Goal: Feedback & Contribution: Leave review/rating

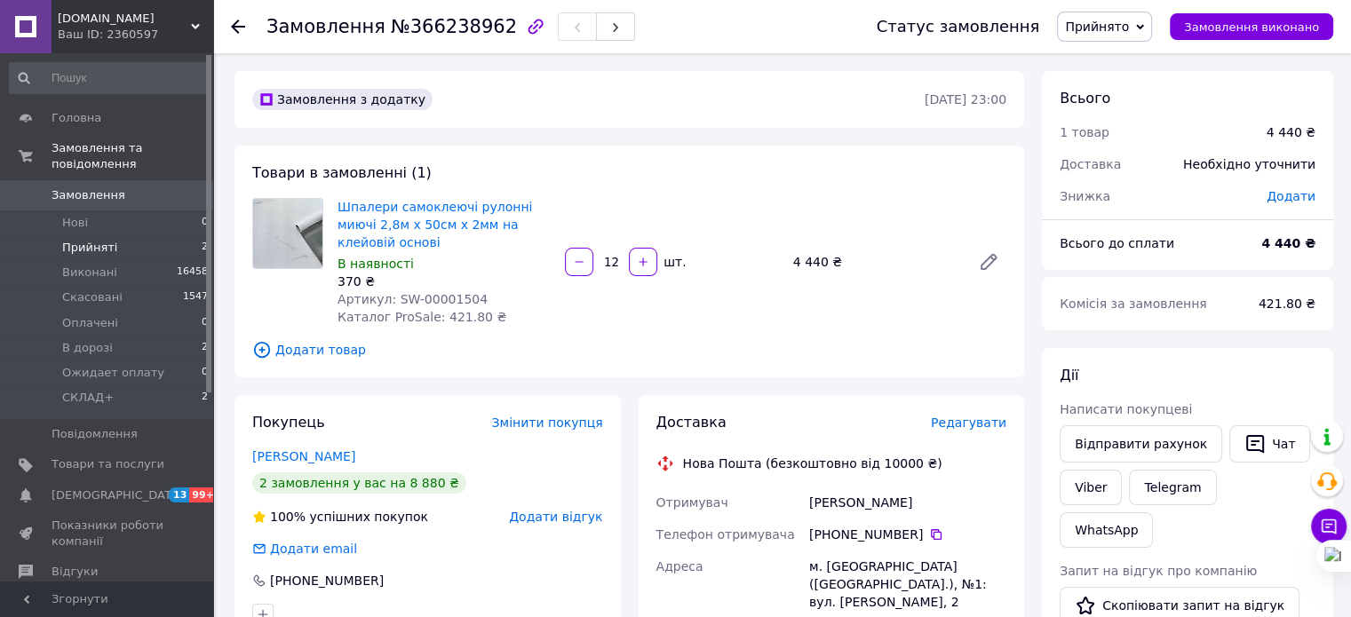
click at [88, 240] on span "Прийняті" at bounding box center [89, 248] width 55 height 16
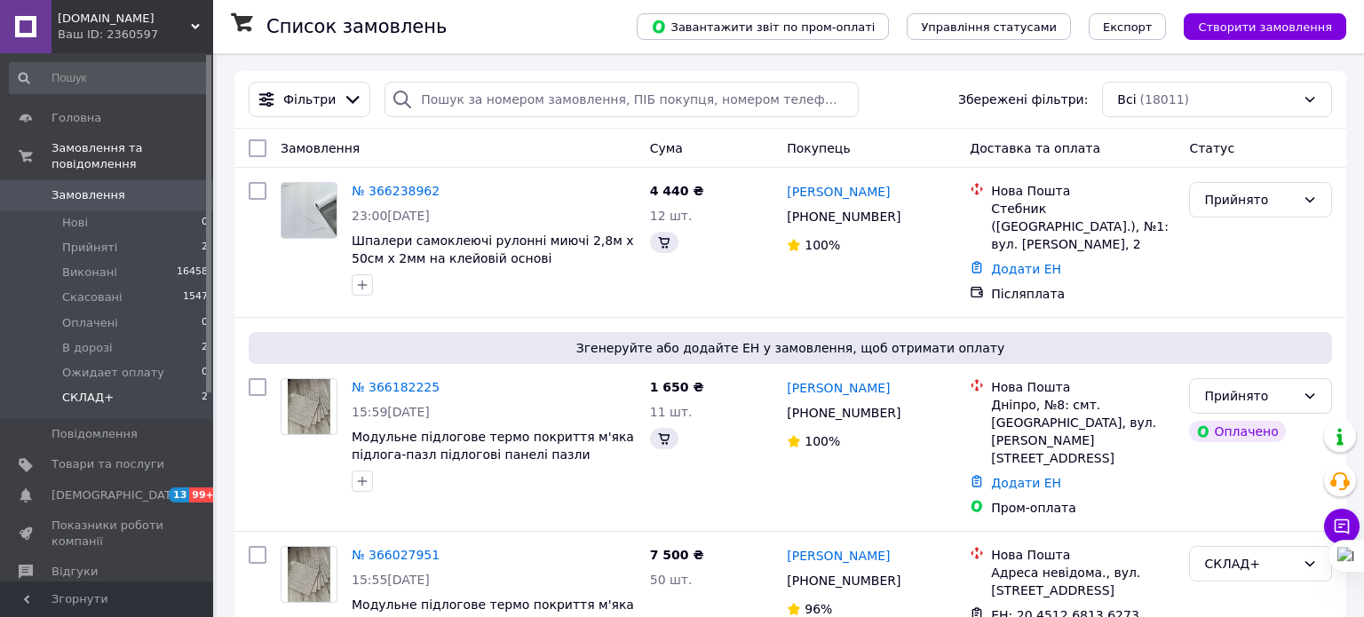
click at [92, 390] on span "СКЛАД+" at bounding box center [88, 398] width 52 height 16
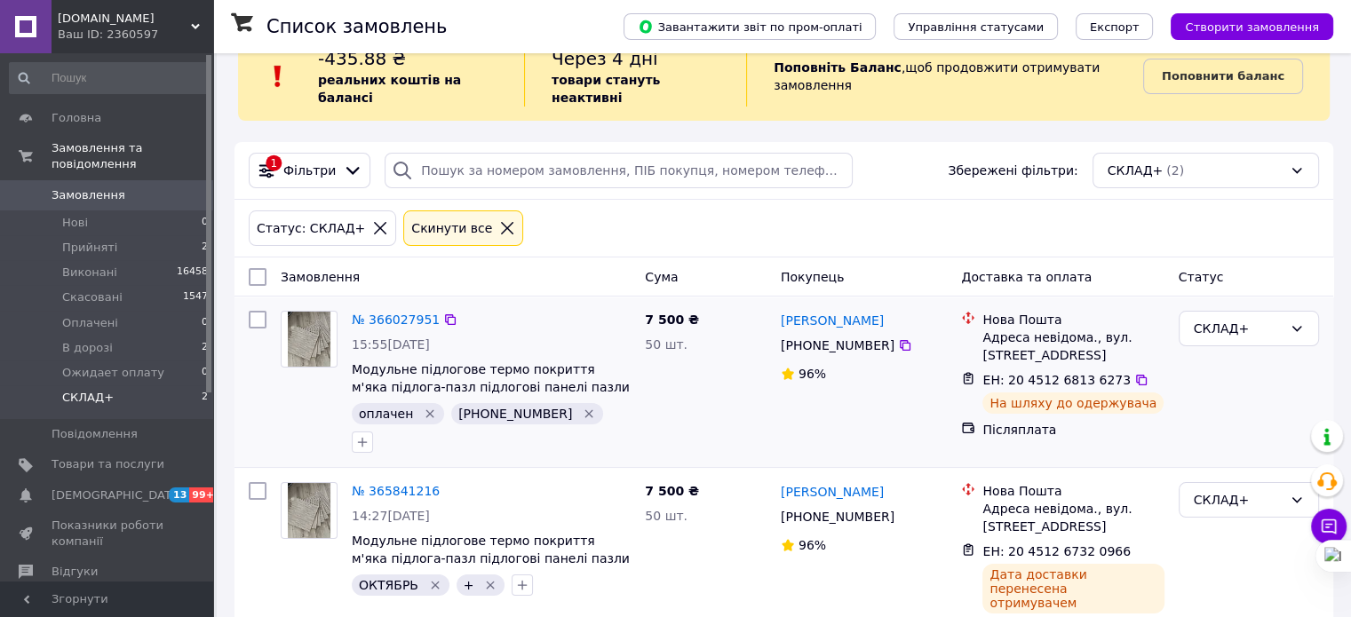
scroll to position [50, 0]
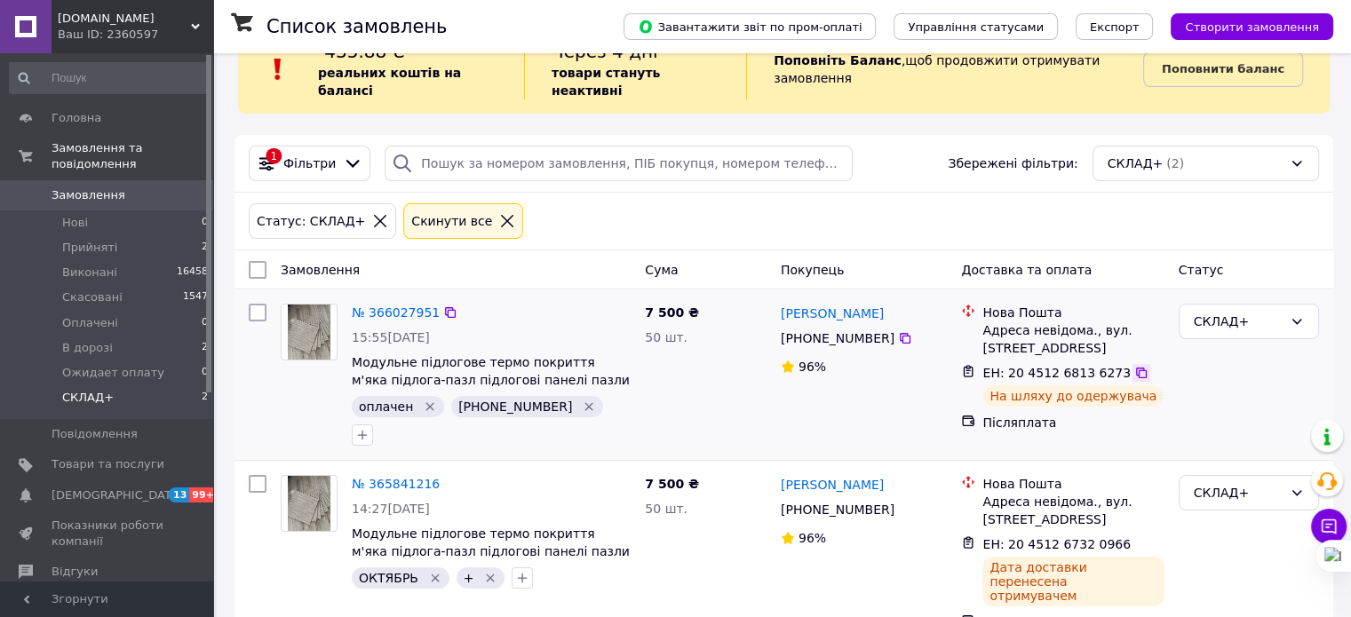
click at [1136, 368] on icon at bounding box center [1141, 373] width 11 height 11
click at [1134, 537] on icon at bounding box center [1141, 544] width 14 height 14
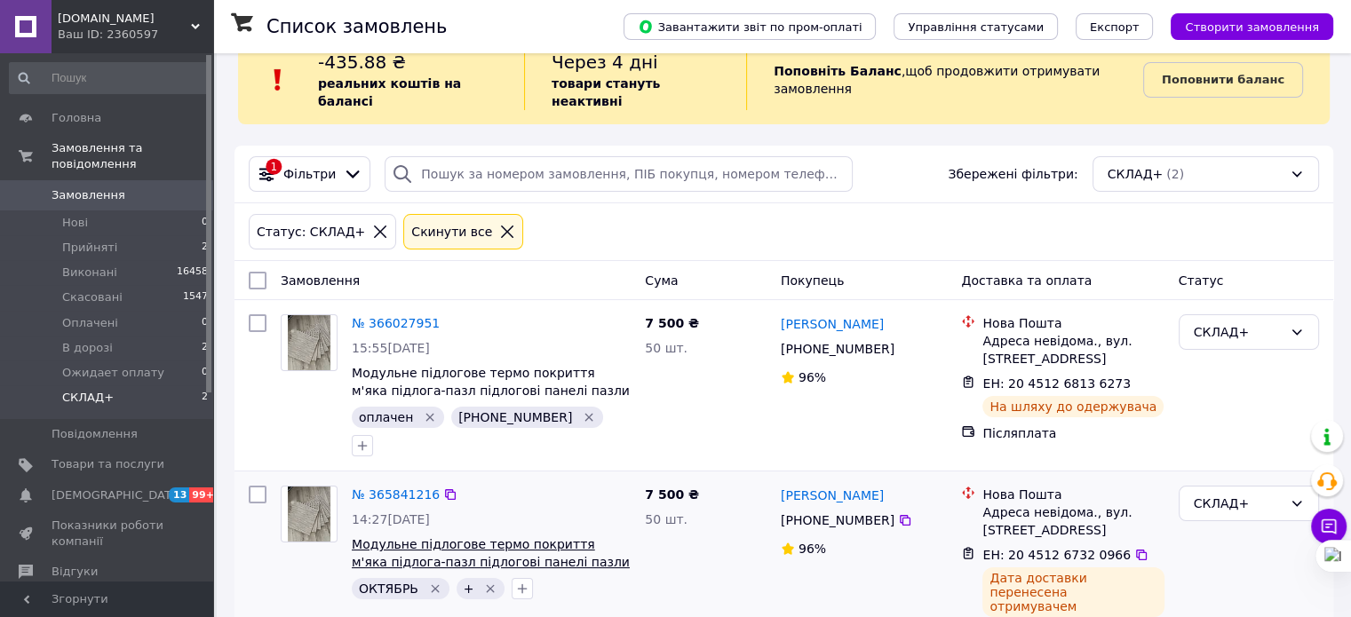
scroll to position [0, 0]
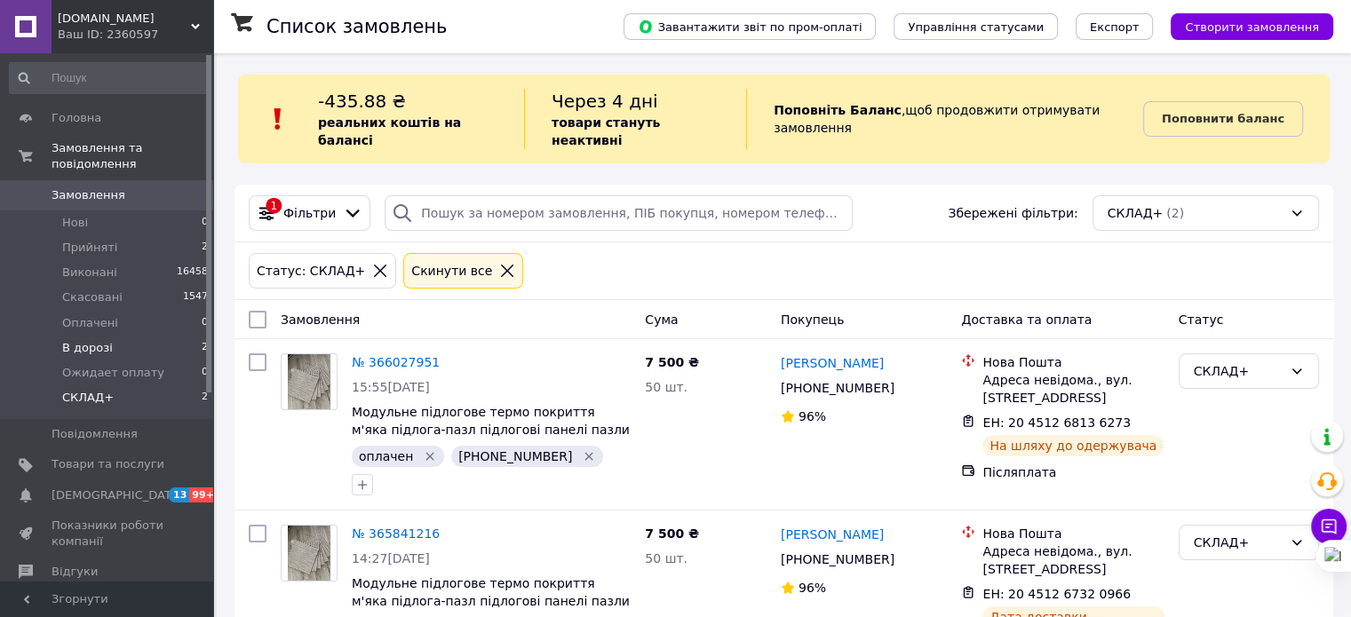
click at [68, 340] on span "В дорозі" at bounding box center [87, 348] width 51 height 16
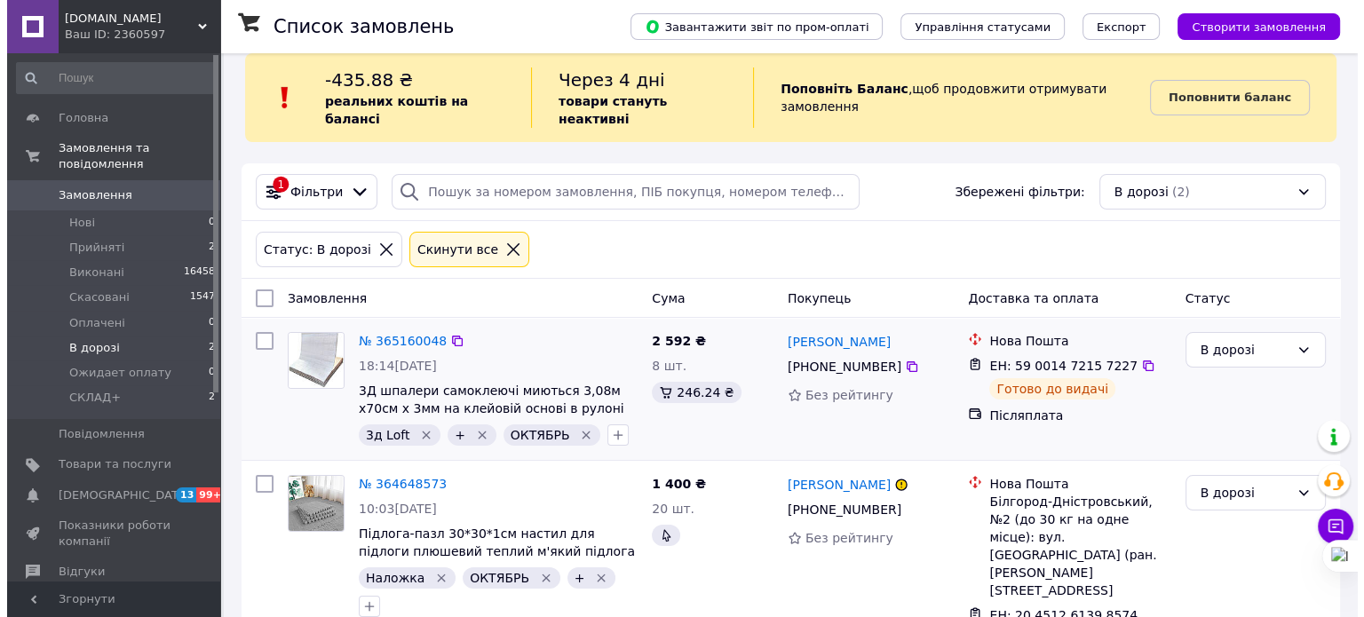
scroll to position [57, 0]
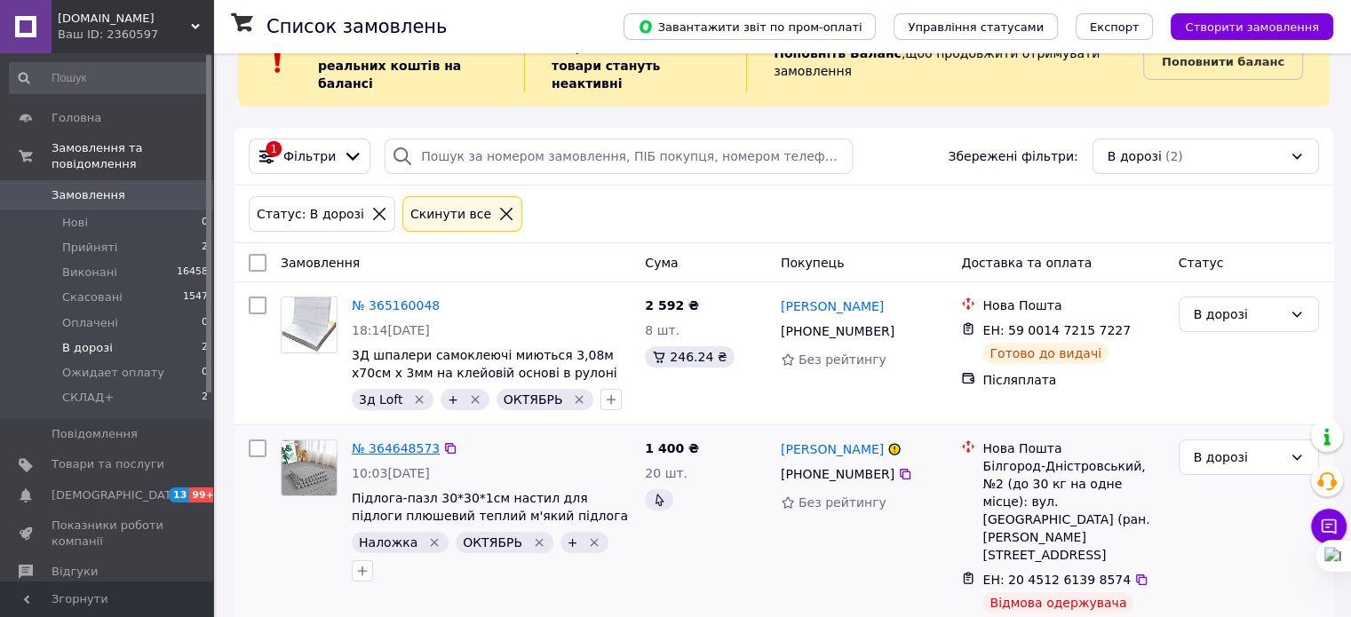
click at [404, 441] on link "№ 364648573" at bounding box center [396, 448] width 88 height 14
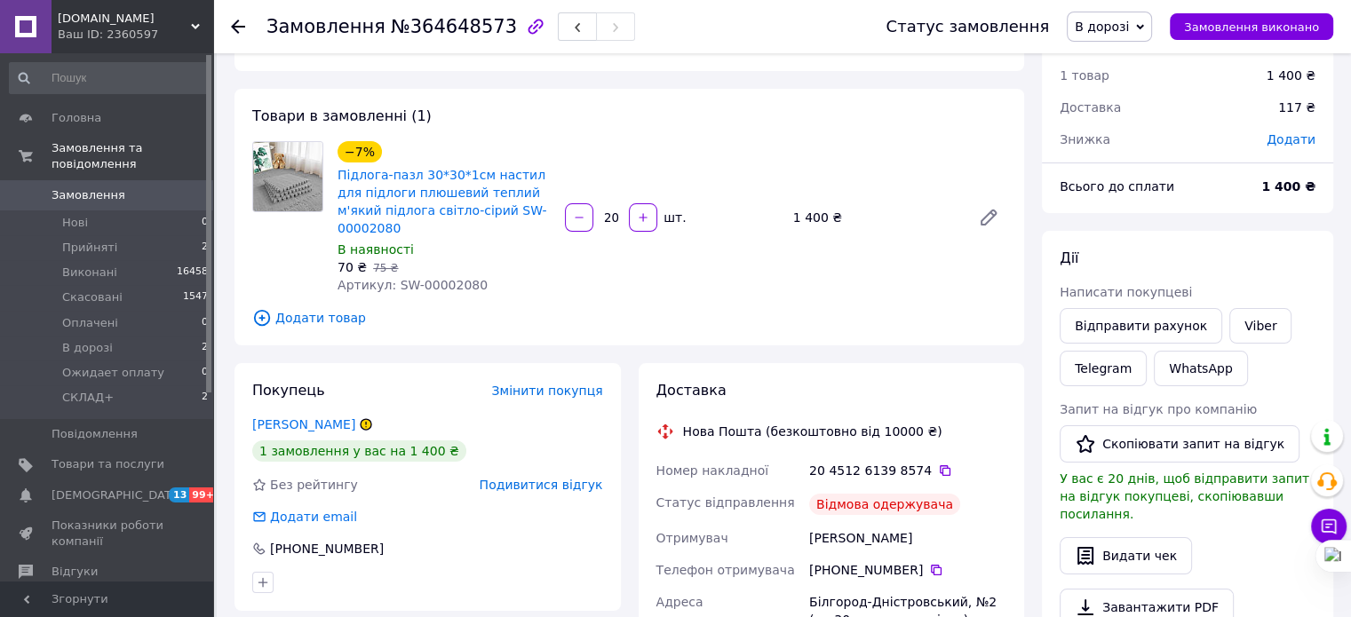
click at [557, 478] on span "Подивитися відгук" at bounding box center [541, 485] width 123 height 14
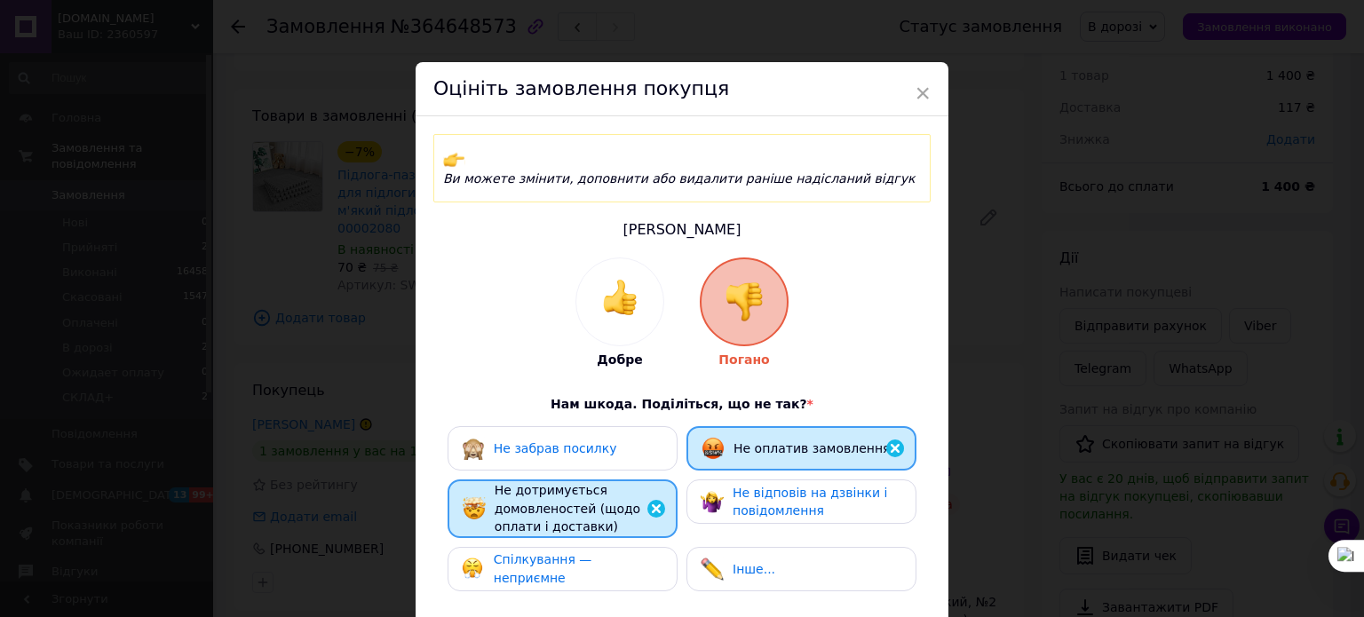
click at [563, 426] on div "Не забрав посилку" at bounding box center [563, 448] width 230 height 44
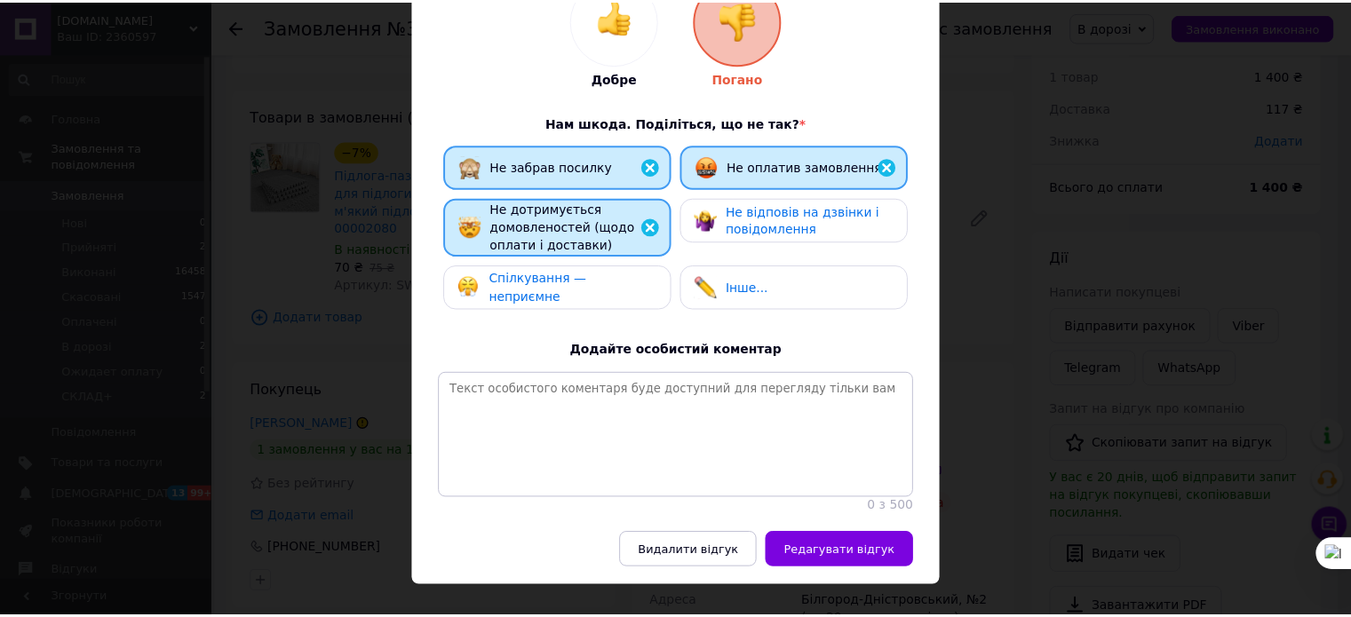
scroll to position [312, 0]
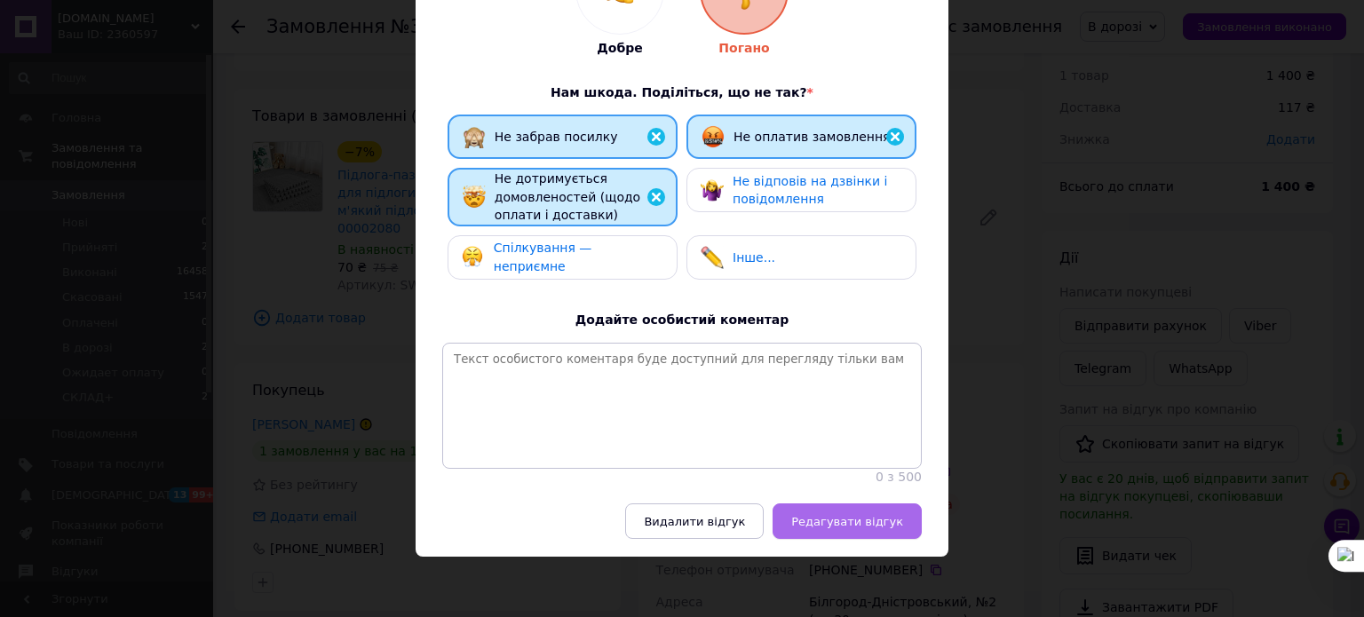
click at [849, 528] on button "Редагувати відгук" at bounding box center [847, 522] width 149 height 36
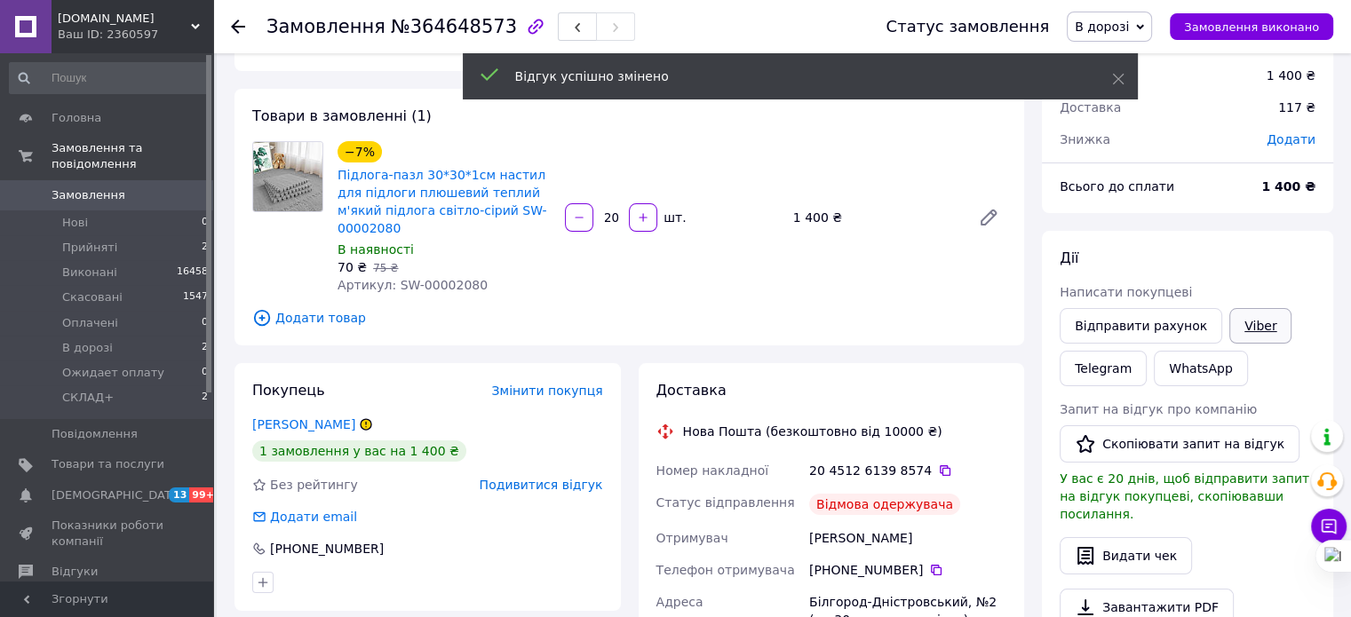
click at [1254, 326] on link "Viber" at bounding box center [1260, 326] width 62 height 36
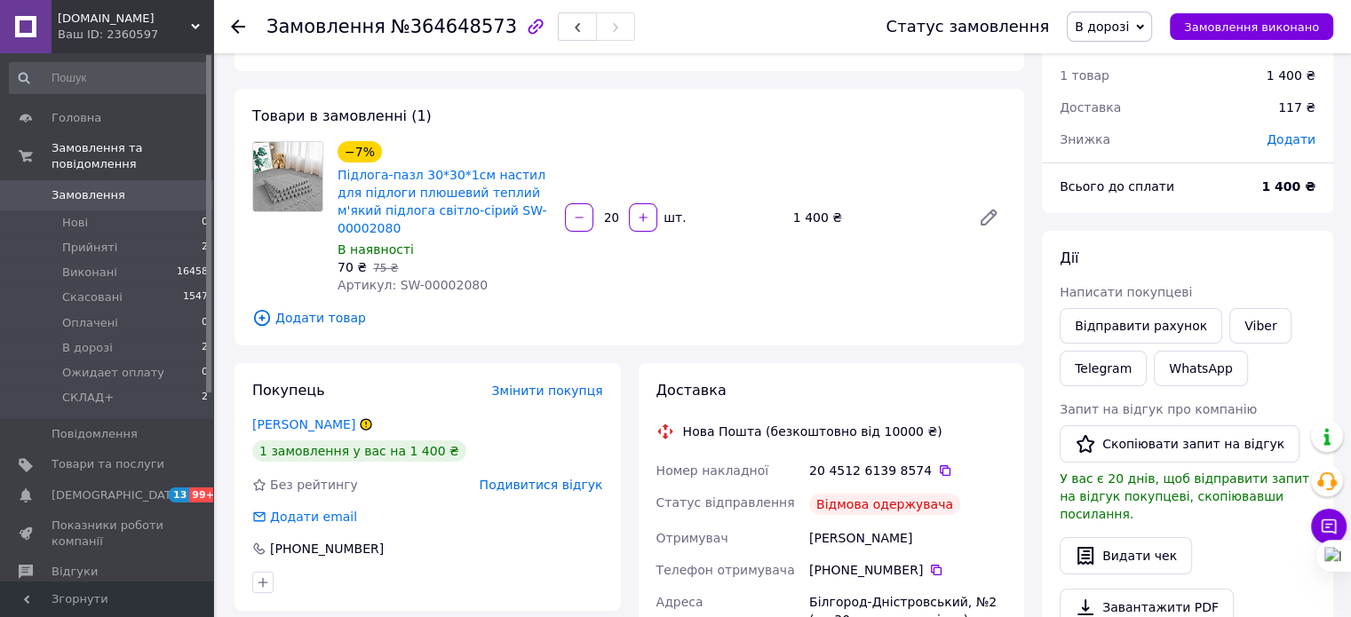
click at [541, 478] on span "Подивитися відгук" at bounding box center [541, 485] width 123 height 14
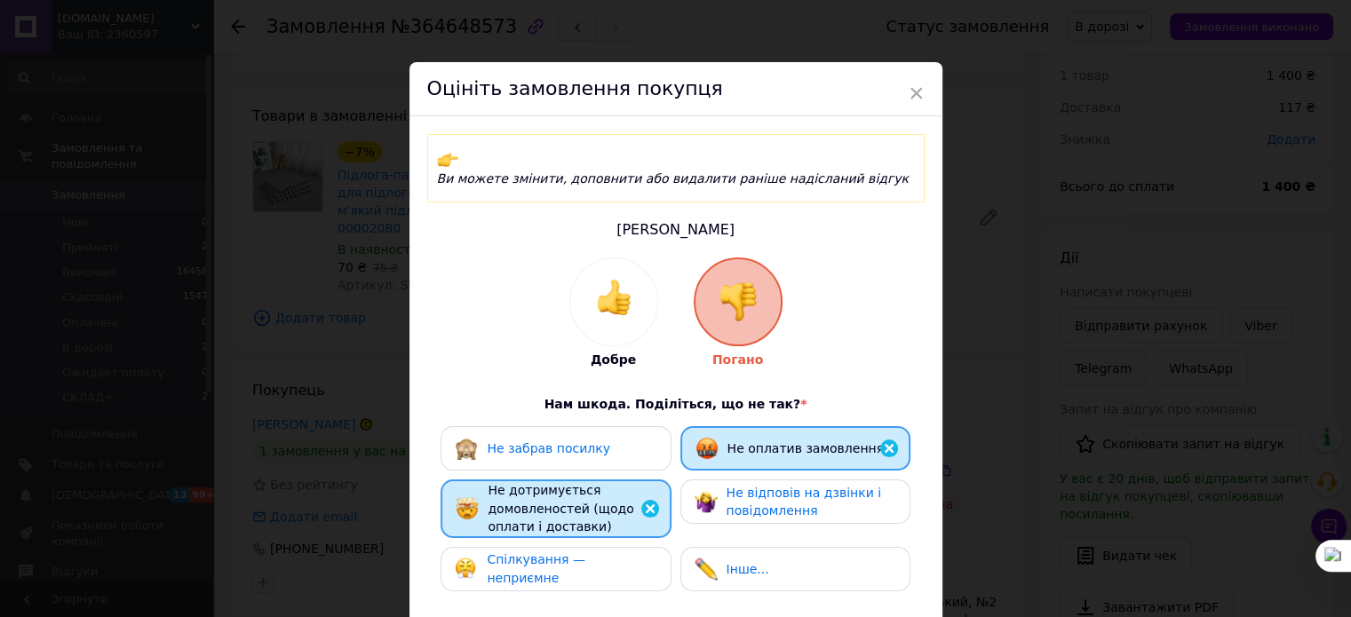
click at [580, 426] on div "Не забрав посилку" at bounding box center [556, 448] width 230 height 44
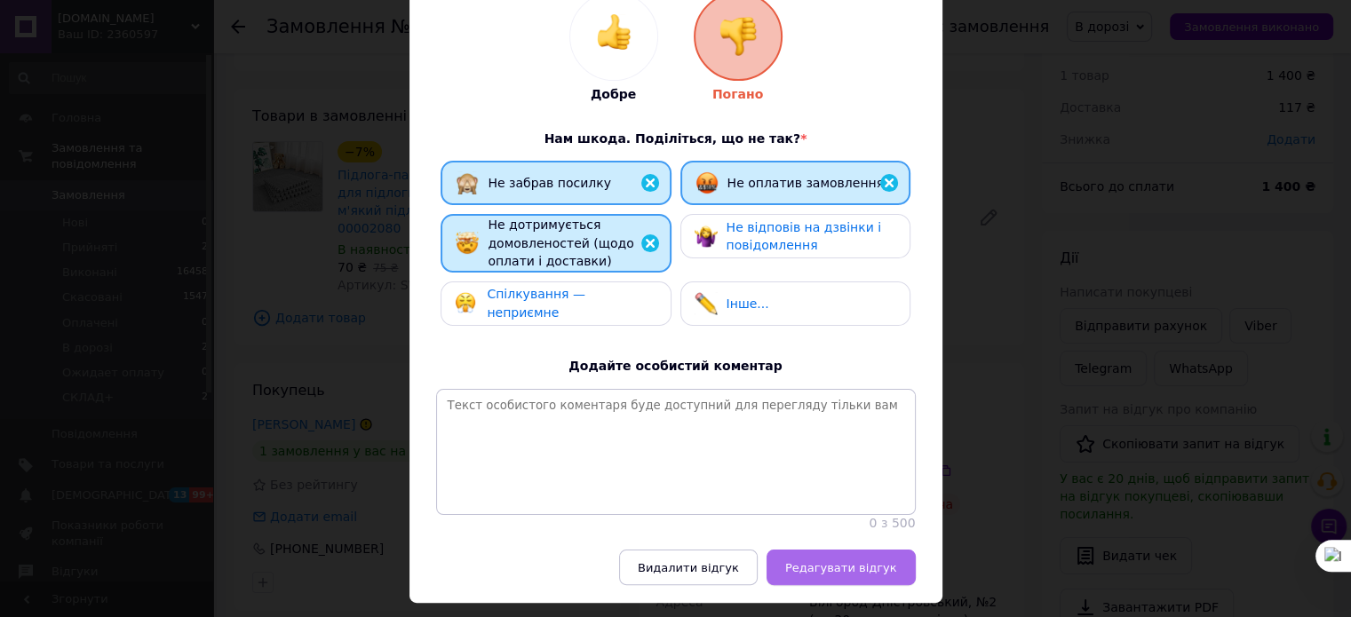
scroll to position [266, 0]
click at [846, 560] on span "Редагувати відгук" at bounding box center [841, 566] width 112 height 13
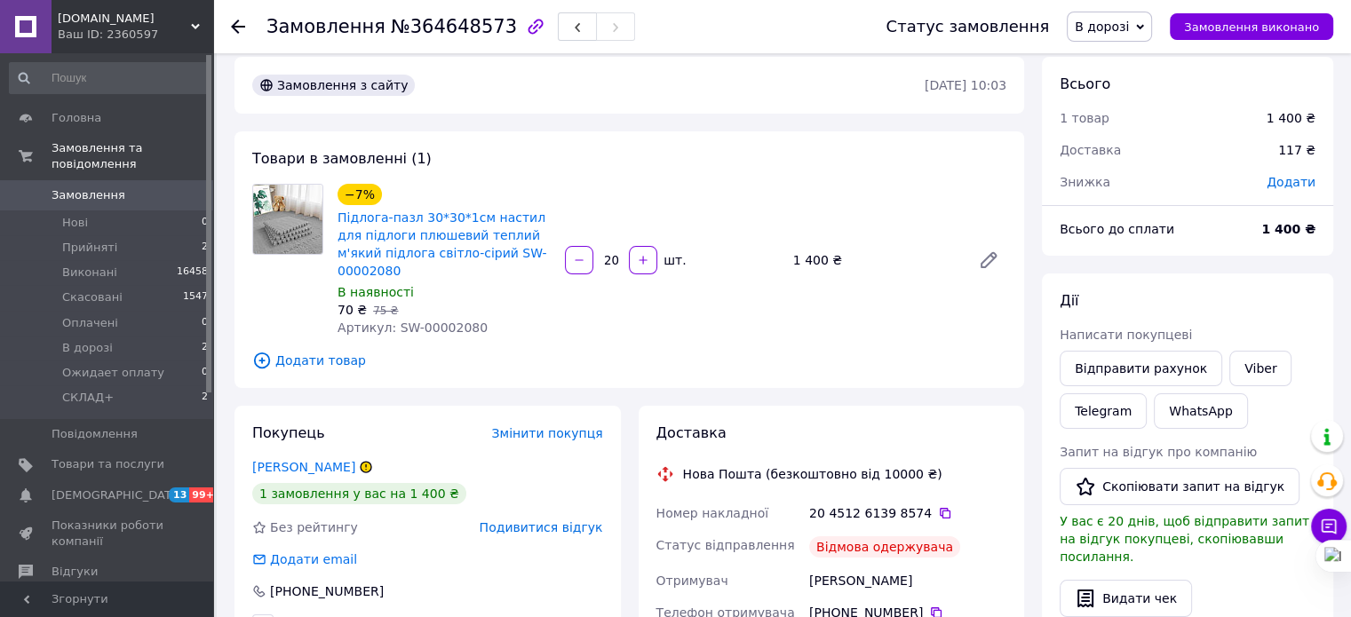
scroll to position [0, 0]
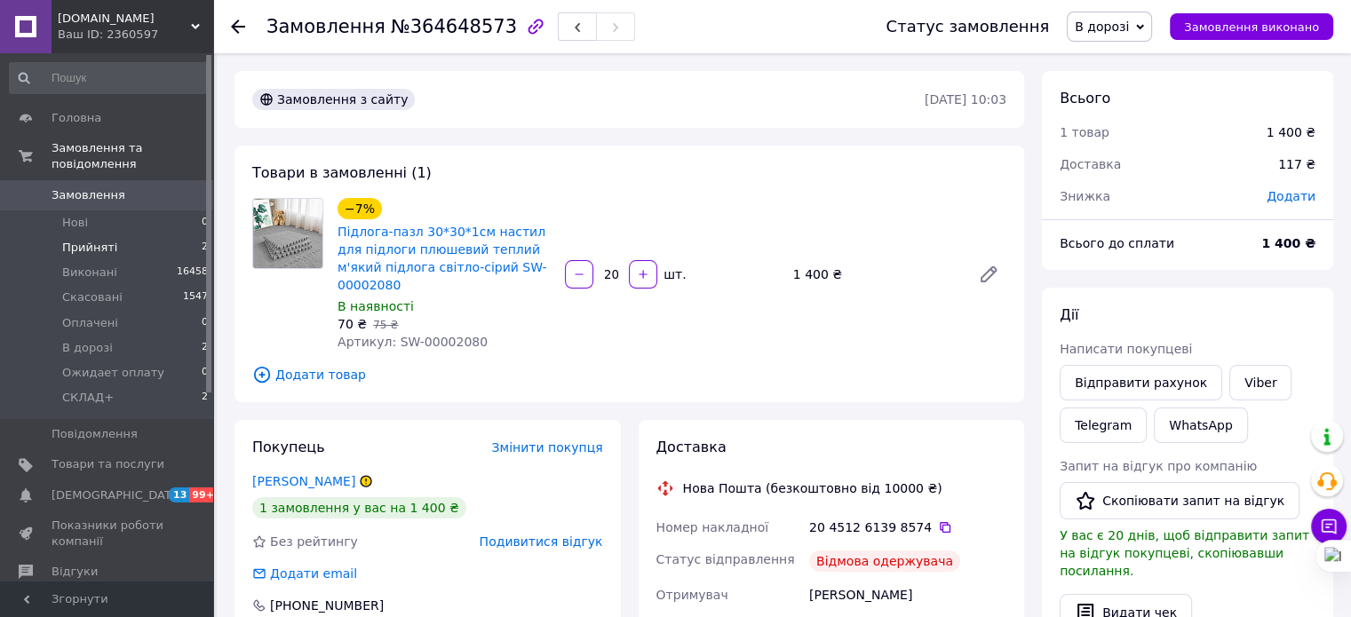
click at [104, 240] on span "Прийняті" at bounding box center [89, 248] width 55 height 16
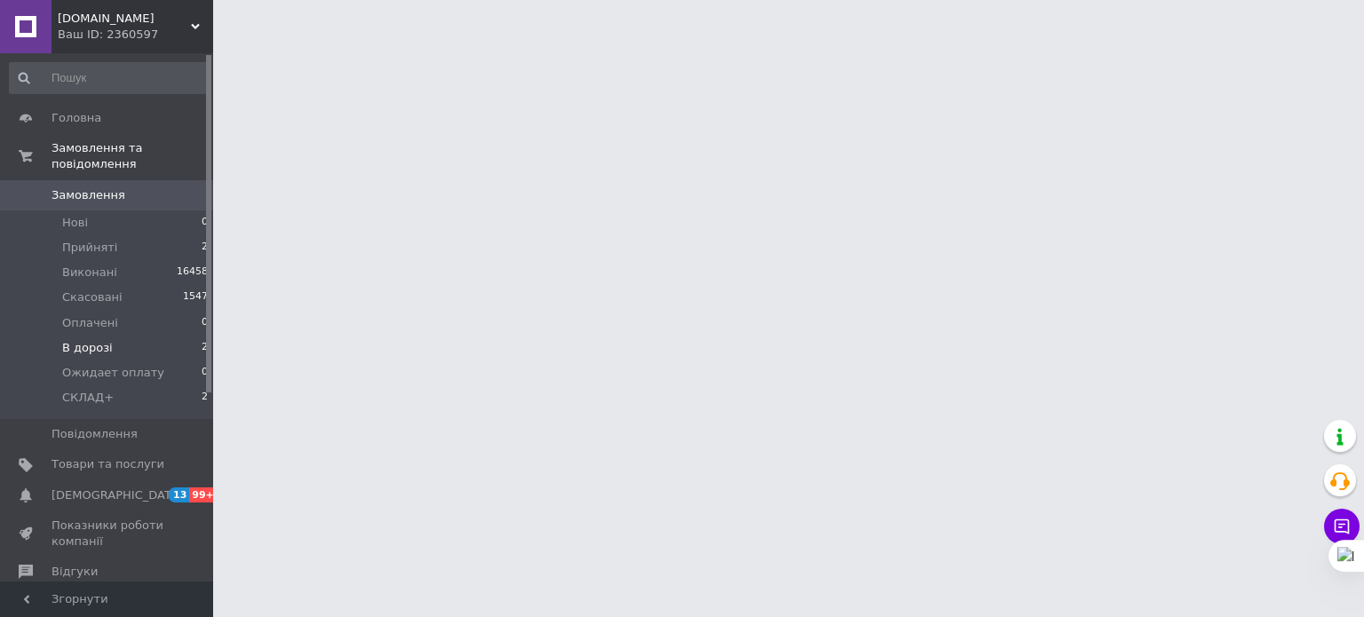
click at [82, 340] on span "В дорозі" at bounding box center [87, 348] width 51 height 16
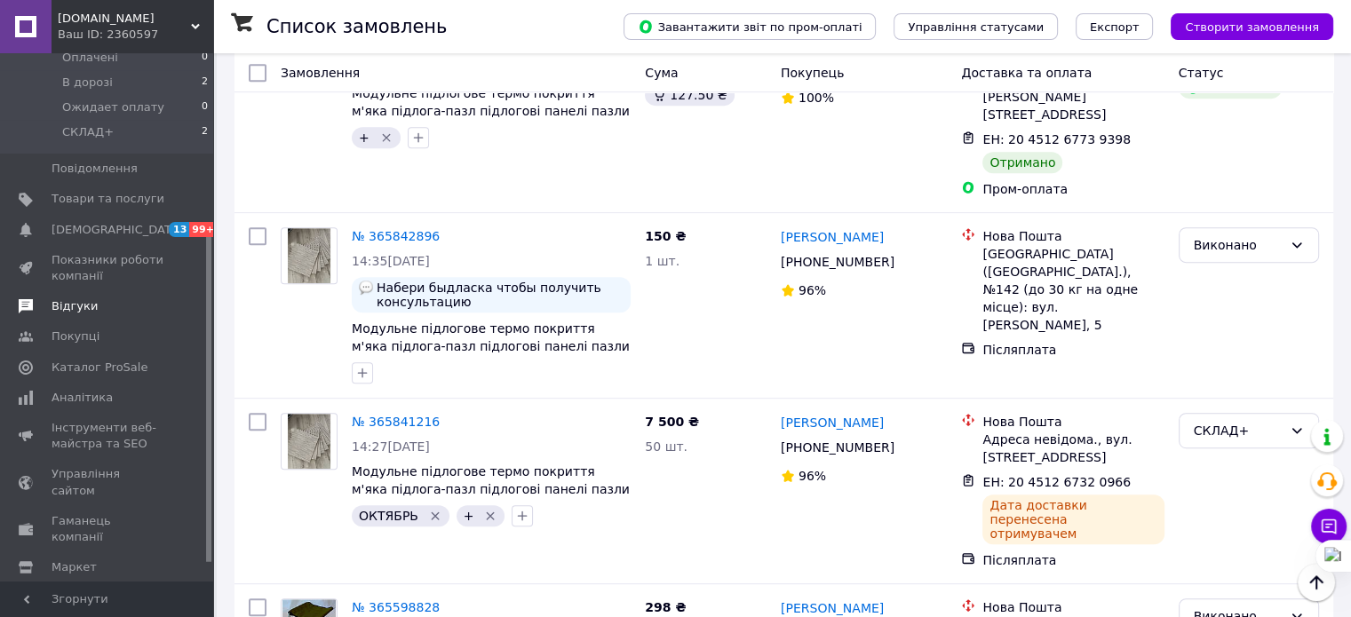
scroll to position [266, 0]
click at [77, 298] on span "Відгуки" at bounding box center [75, 306] width 46 height 16
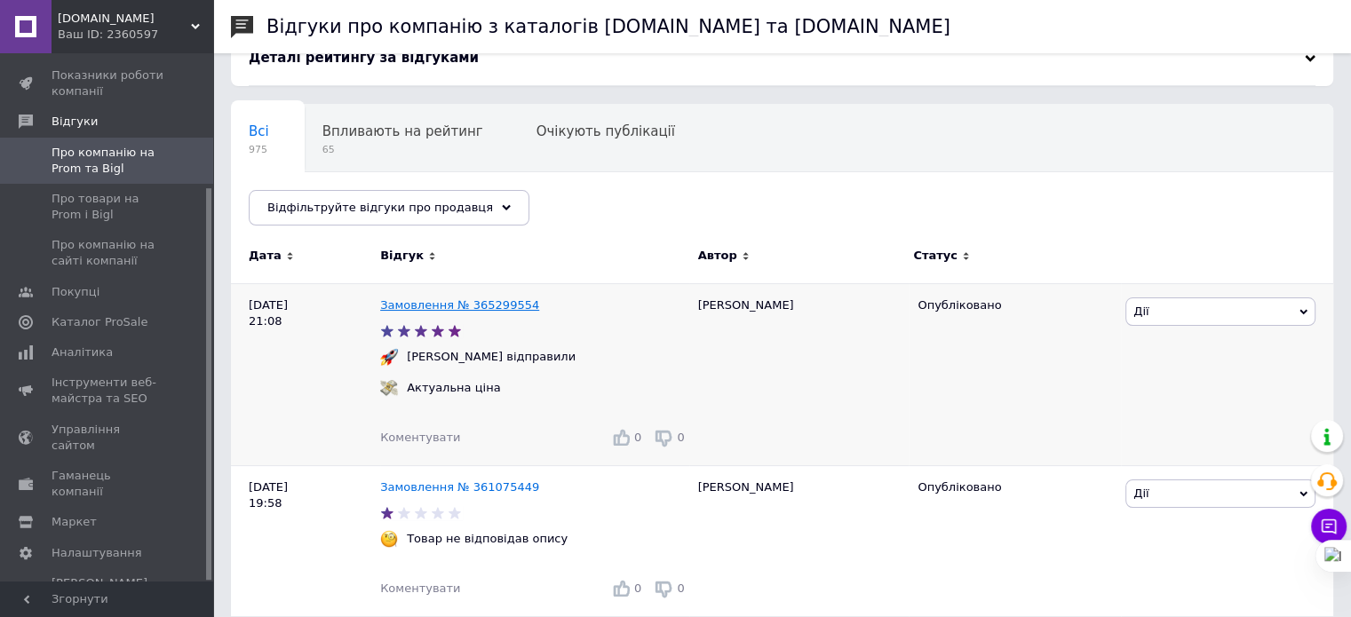
scroll to position [99, 0]
click at [115, 244] on span "Про компанію на сайті компанії" at bounding box center [108, 253] width 113 height 32
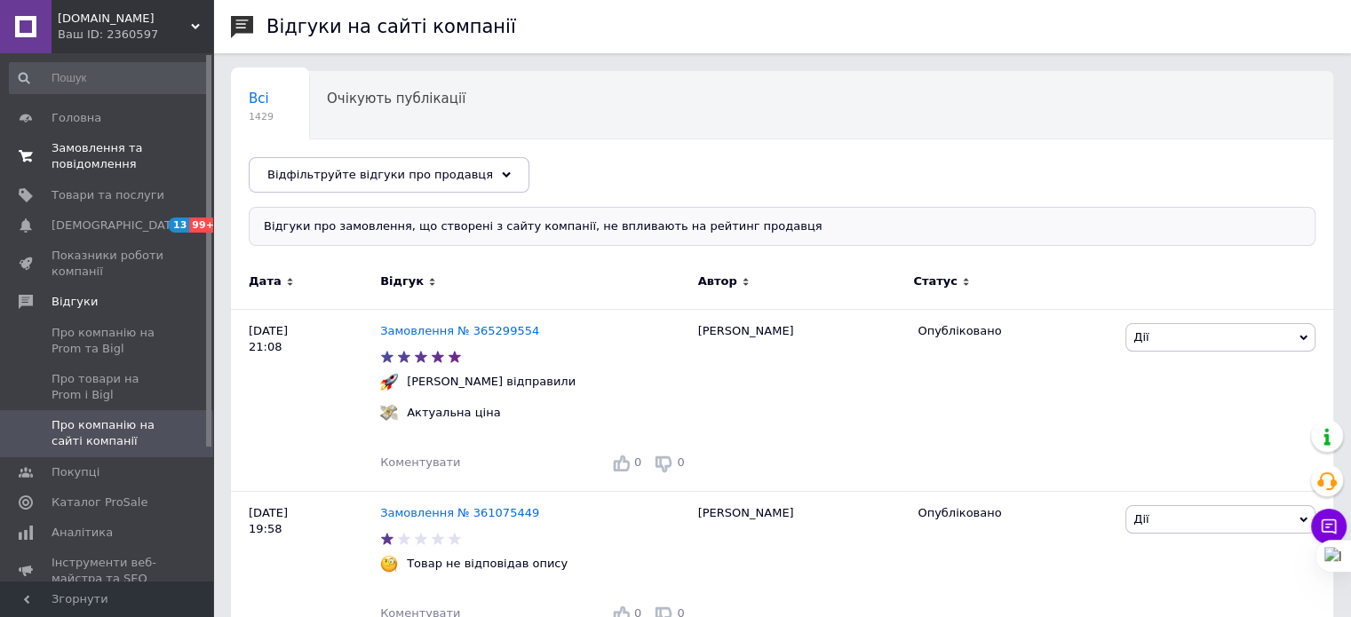
click at [95, 161] on span "Замовлення та повідомлення" at bounding box center [108, 156] width 113 height 32
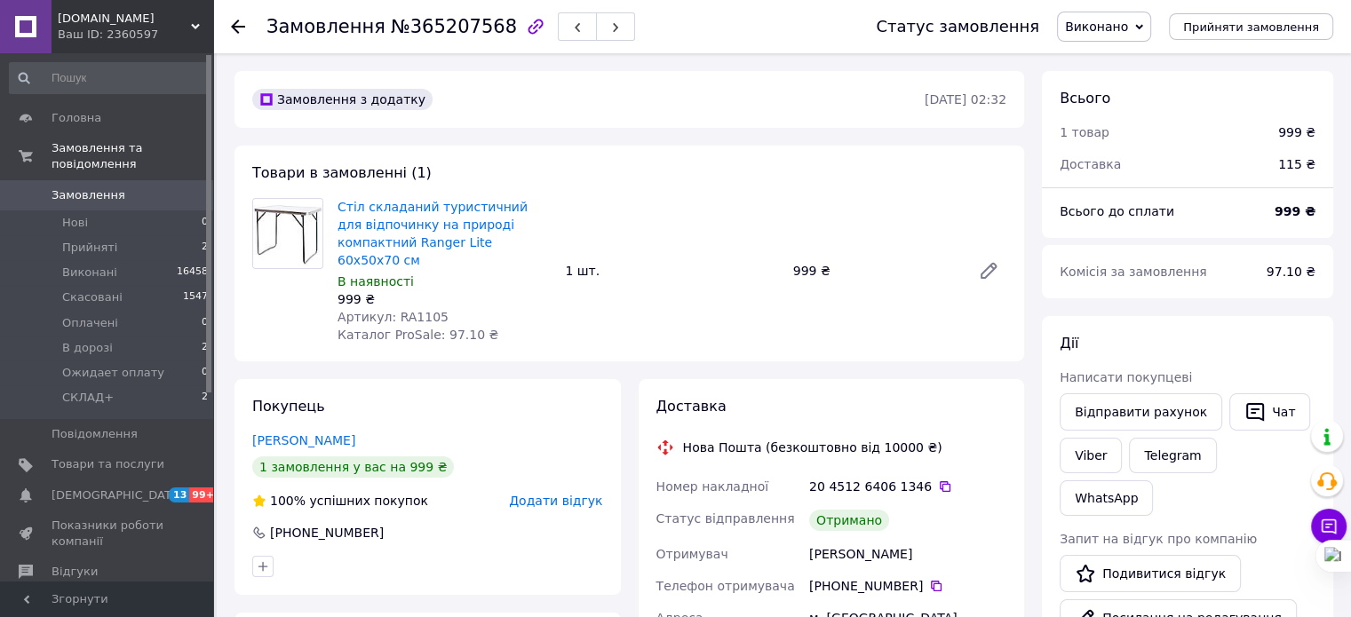
click at [560, 494] on span "Додати відгук" at bounding box center [555, 501] width 93 height 14
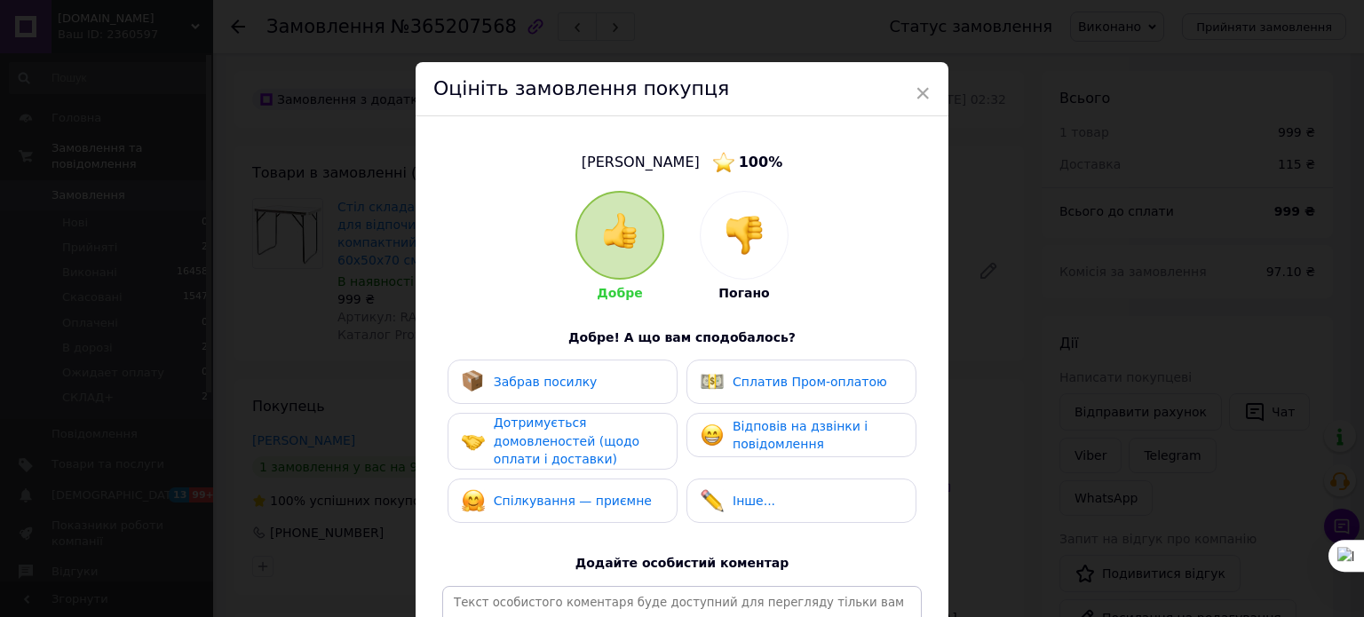
click at [550, 380] on span "Забрав посилку" at bounding box center [546, 382] width 104 height 14
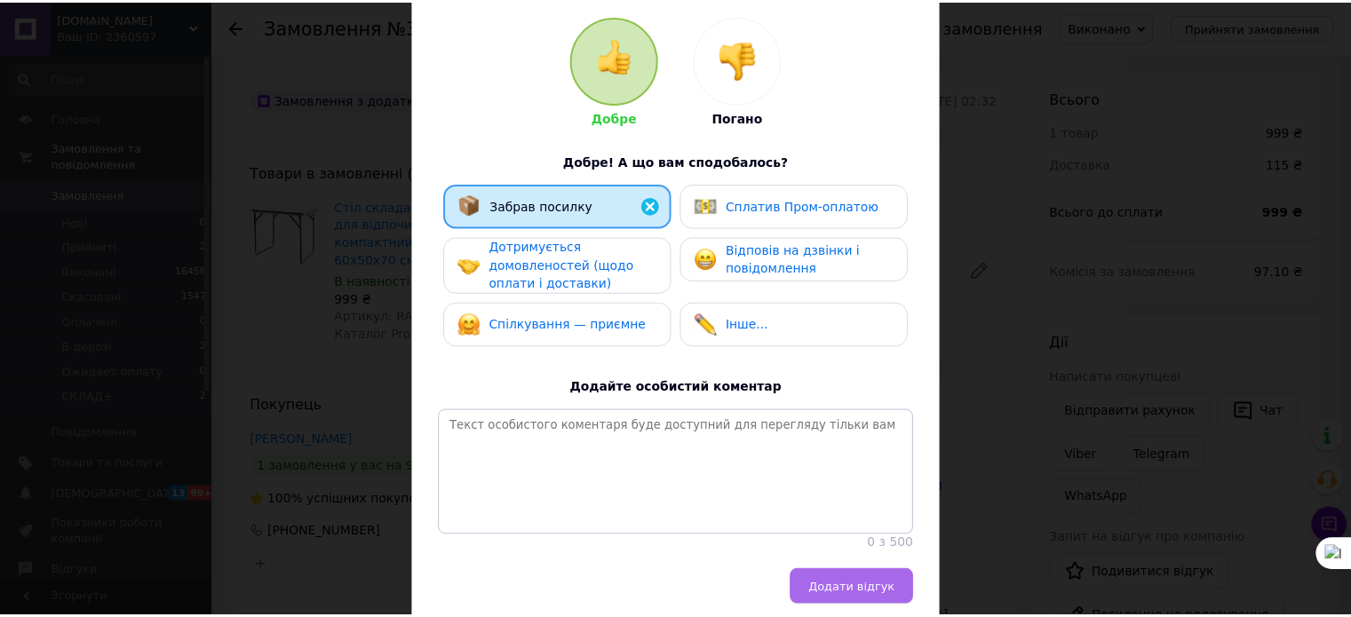
scroll to position [177, 0]
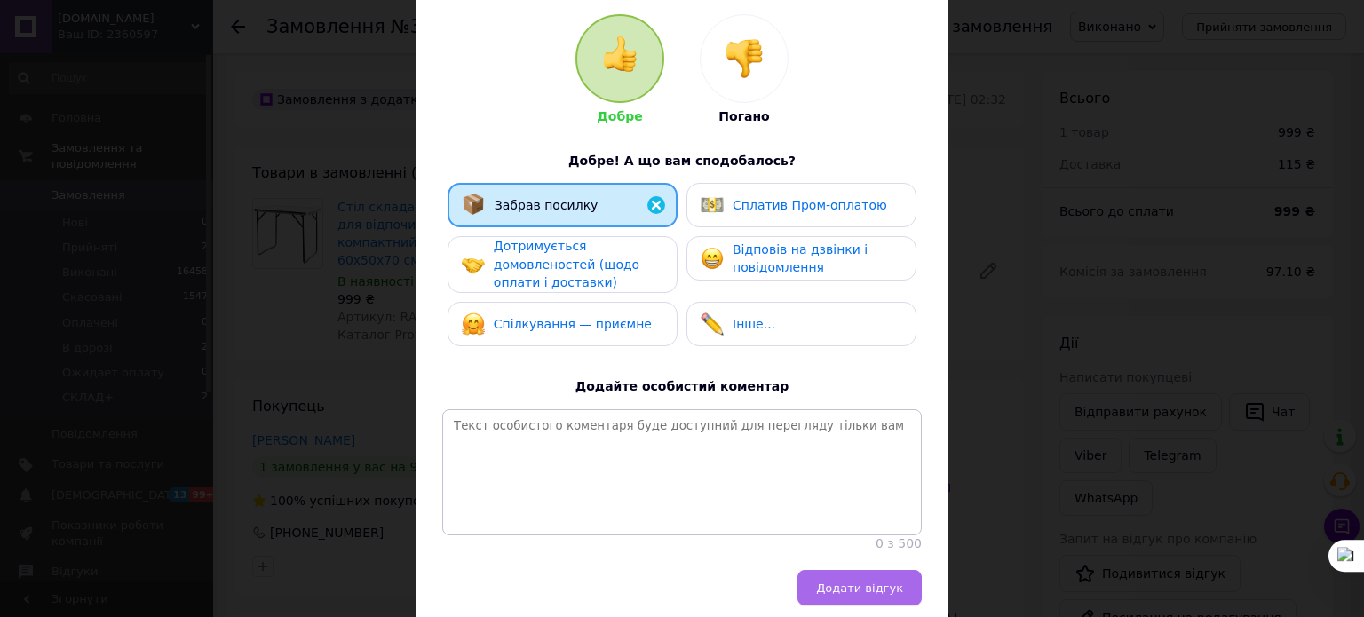
click at [874, 595] on span "Додати відгук" at bounding box center [859, 588] width 87 height 13
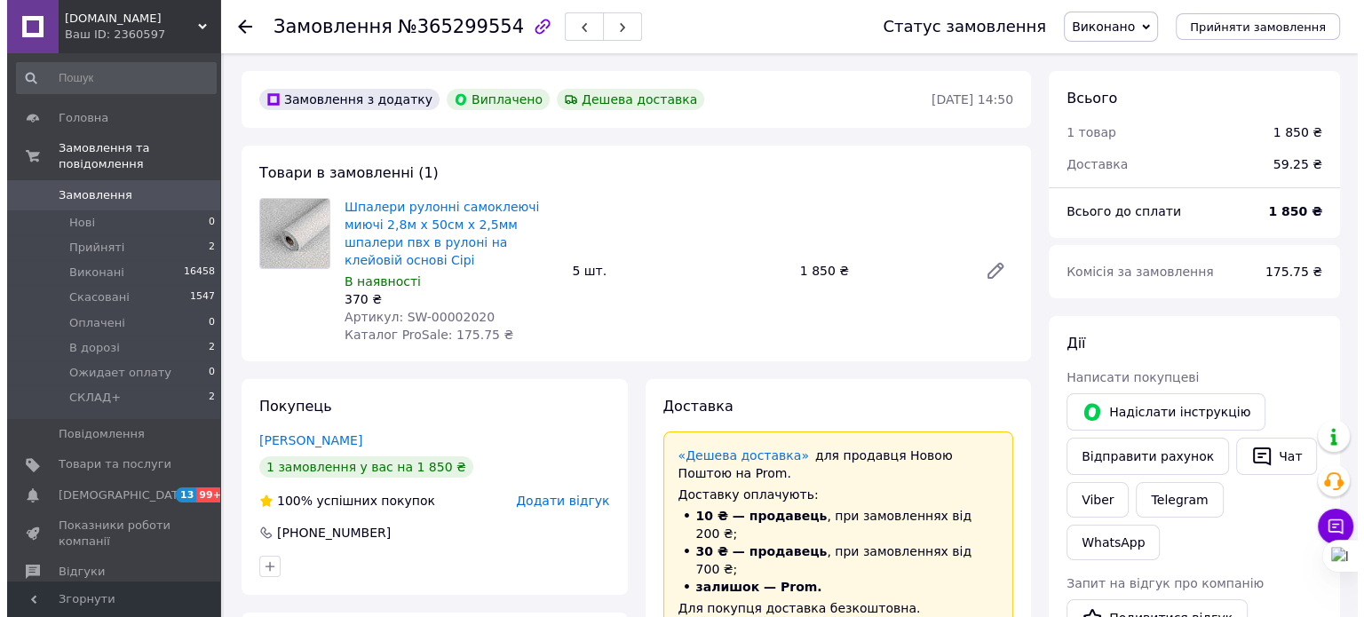
scroll to position [382, 0]
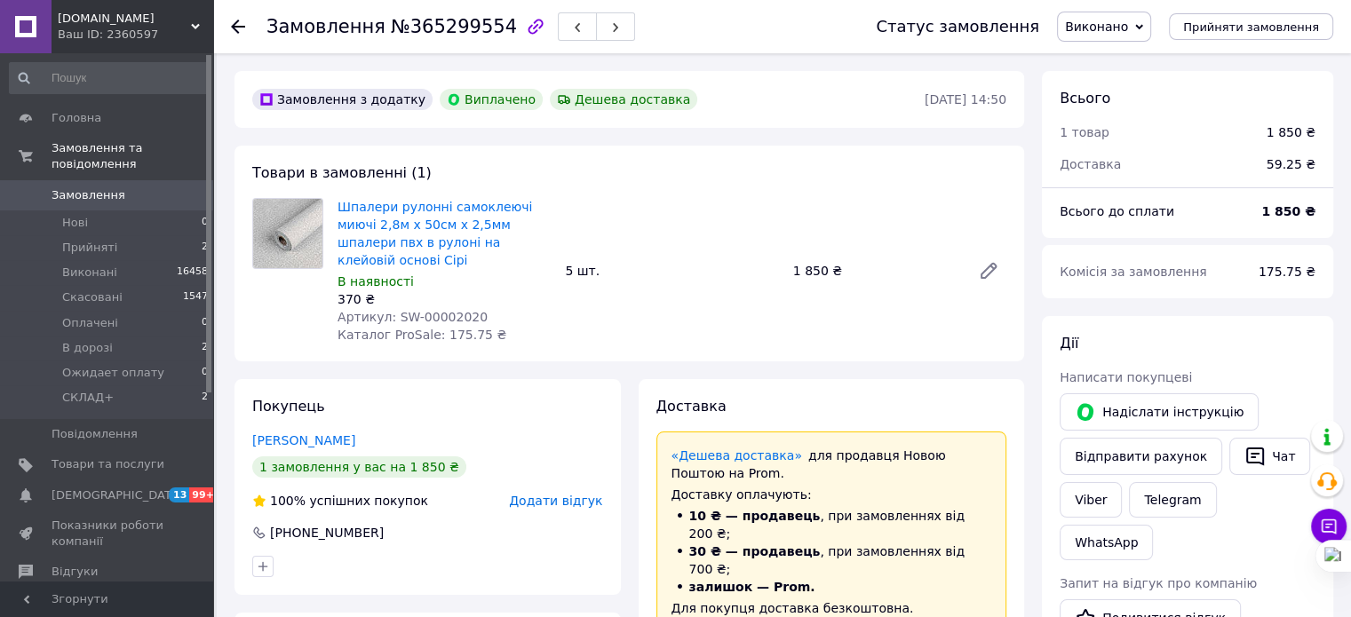
click at [576, 494] on span "Додати відгук" at bounding box center [555, 501] width 93 height 14
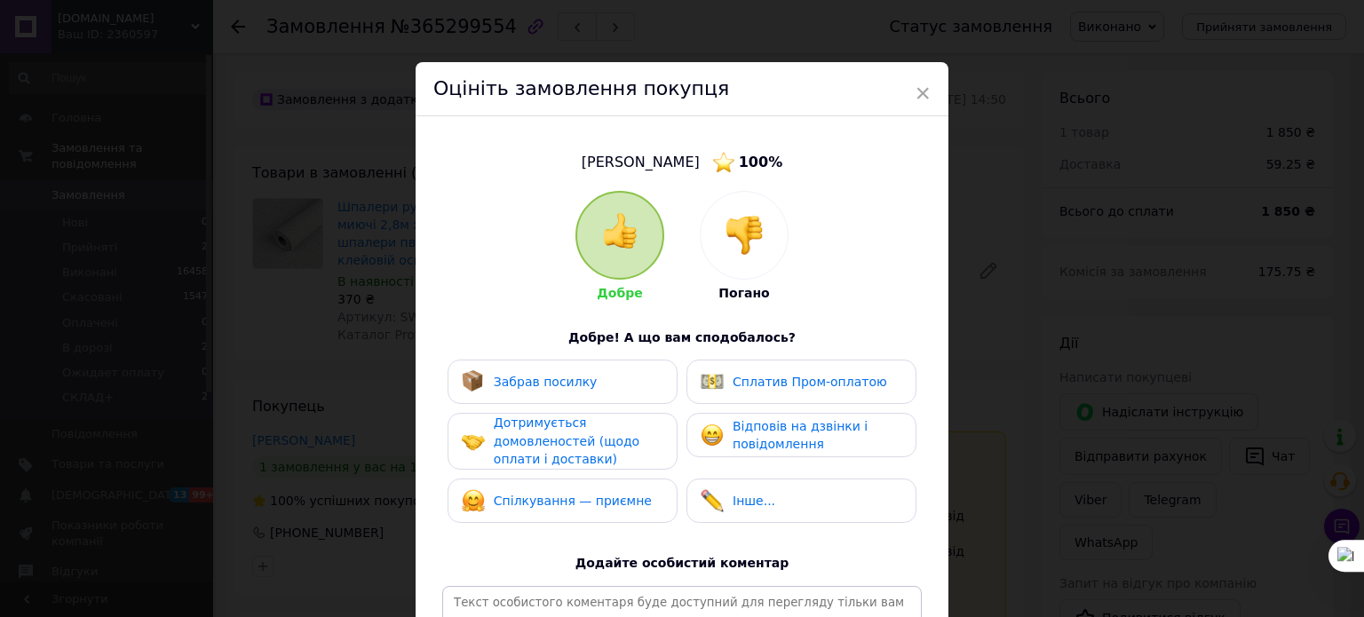
click at [540, 360] on div "Забрав посилку" at bounding box center [563, 382] width 230 height 44
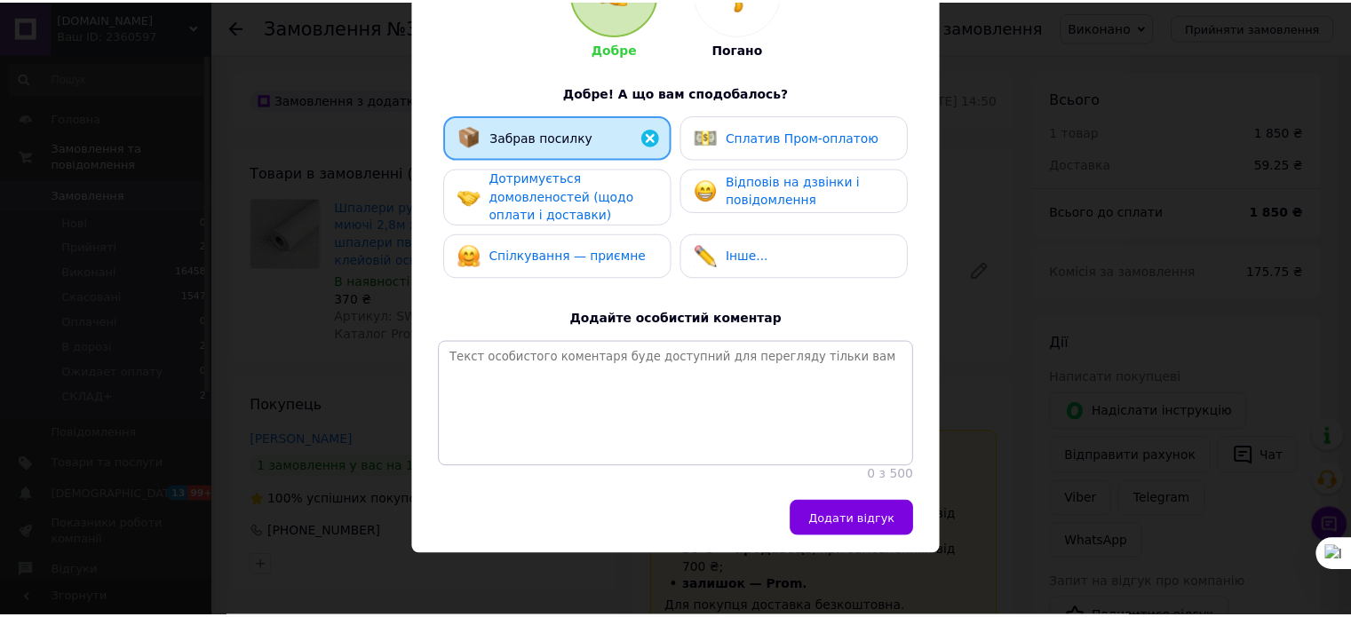
scroll to position [262, 0]
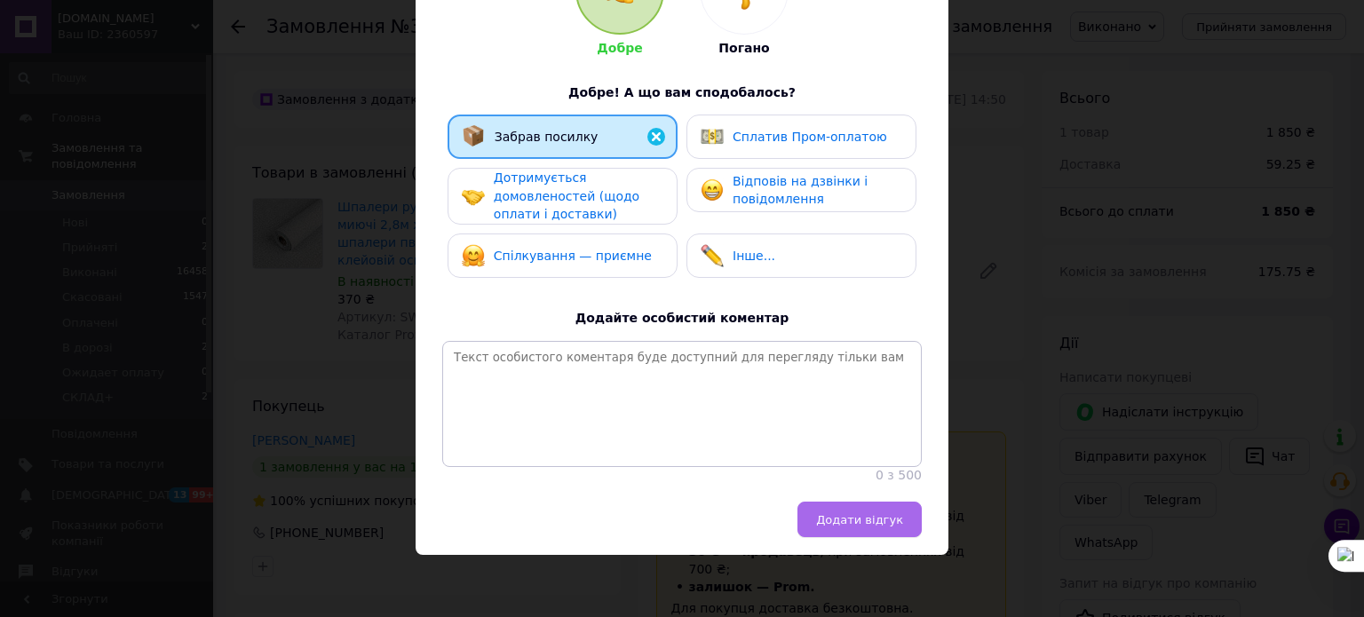
click at [853, 524] on span "Додати відгук" at bounding box center [859, 519] width 87 height 13
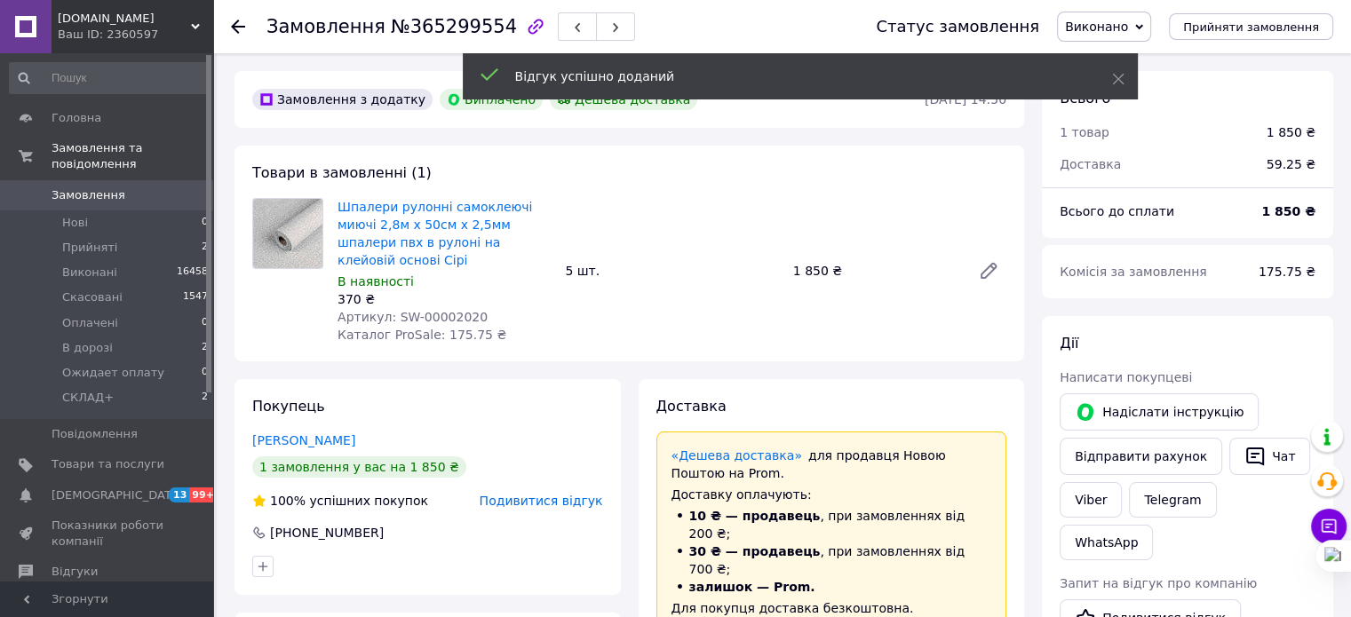
scroll to position [0, 0]
